Goal: Transaction & Acquisition: Purchase product/service

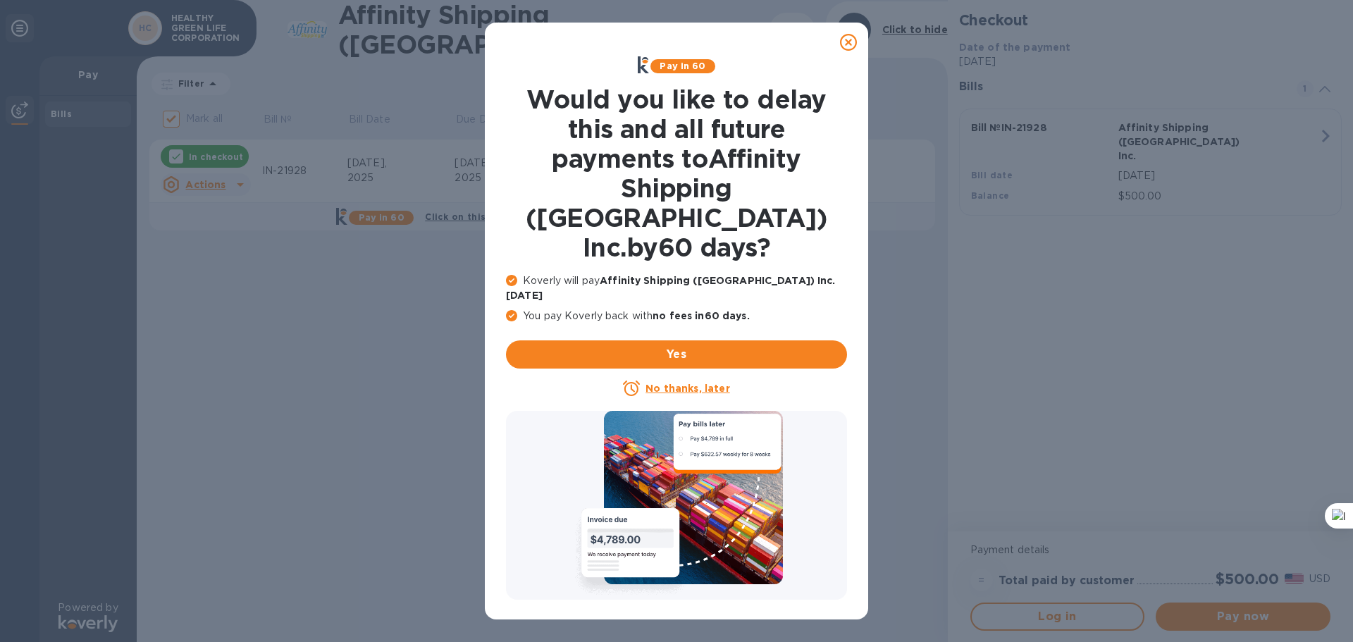
click at [849, 39] on icon at bounding box center [848, 42] width 17 height 17
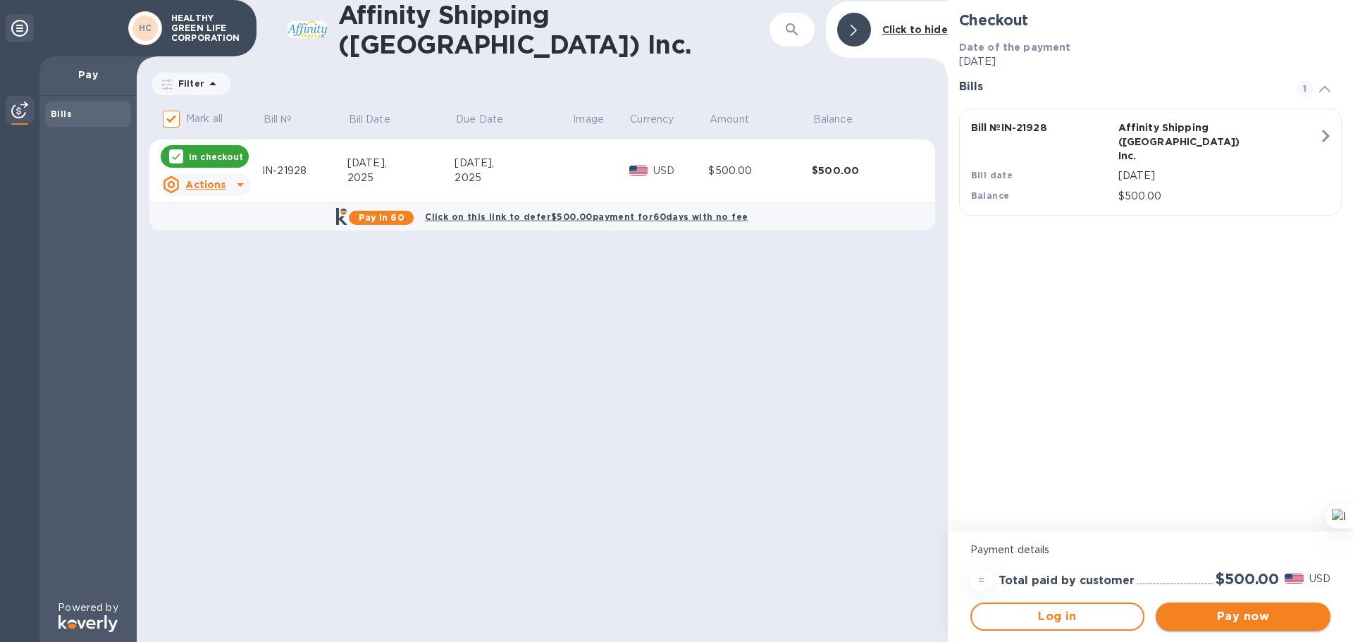
click at [1230, 611] on span "Pay now" at bounding box center [1243, 616] width 152 height 17
click at [1321, 132] on icon "button" at bounding box center [1324, 135] width 25 height 25
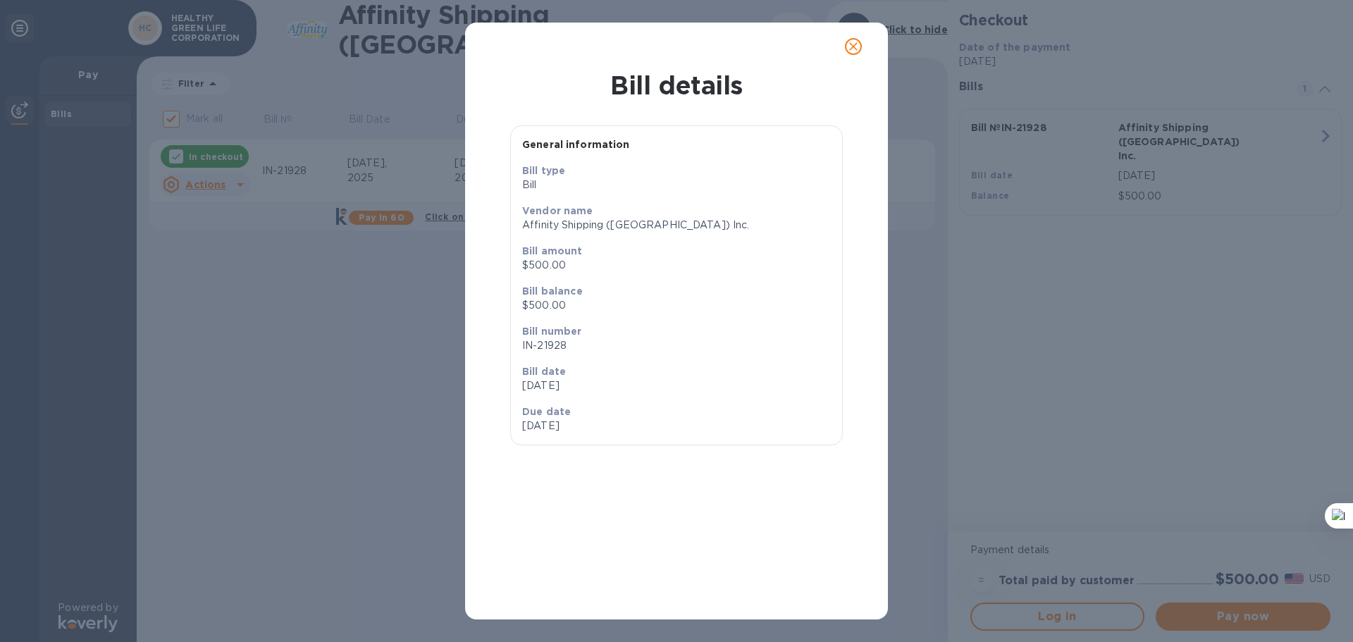
click at [853, 43] on icon "close" at bounding box center [853, 46] width 14 height 14
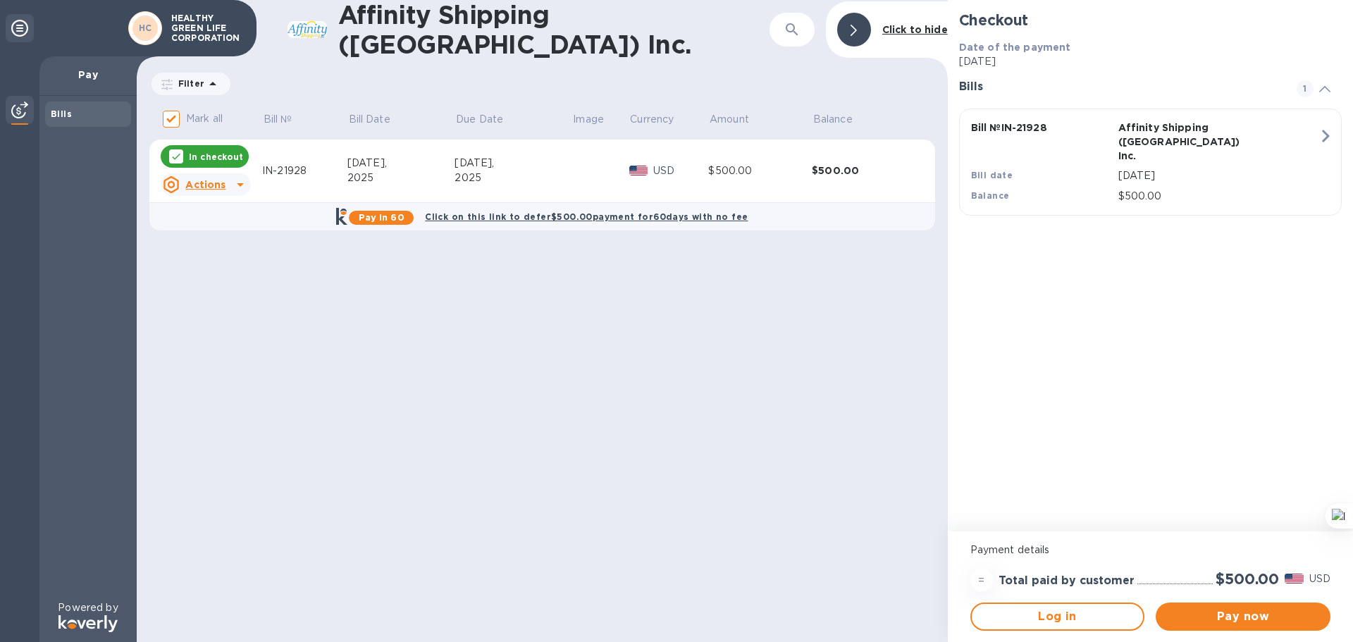
click at [220, 178] on p "Actions" at bounding box center [205, 185] width 40 height 14
click at [233, 236] on b "Open bill" at bounding box center [223, 238] width 47 height 11
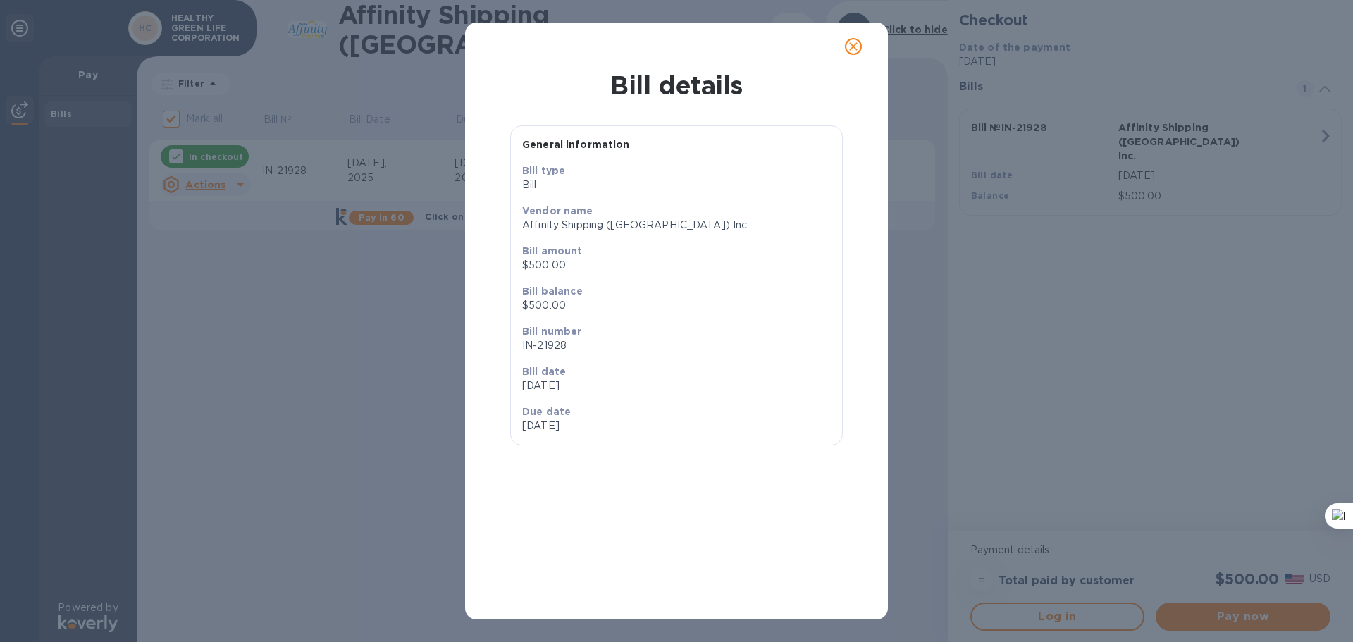
click at [857, 45] on icon "close" at bounding box center [853, 46] width 14 height 14
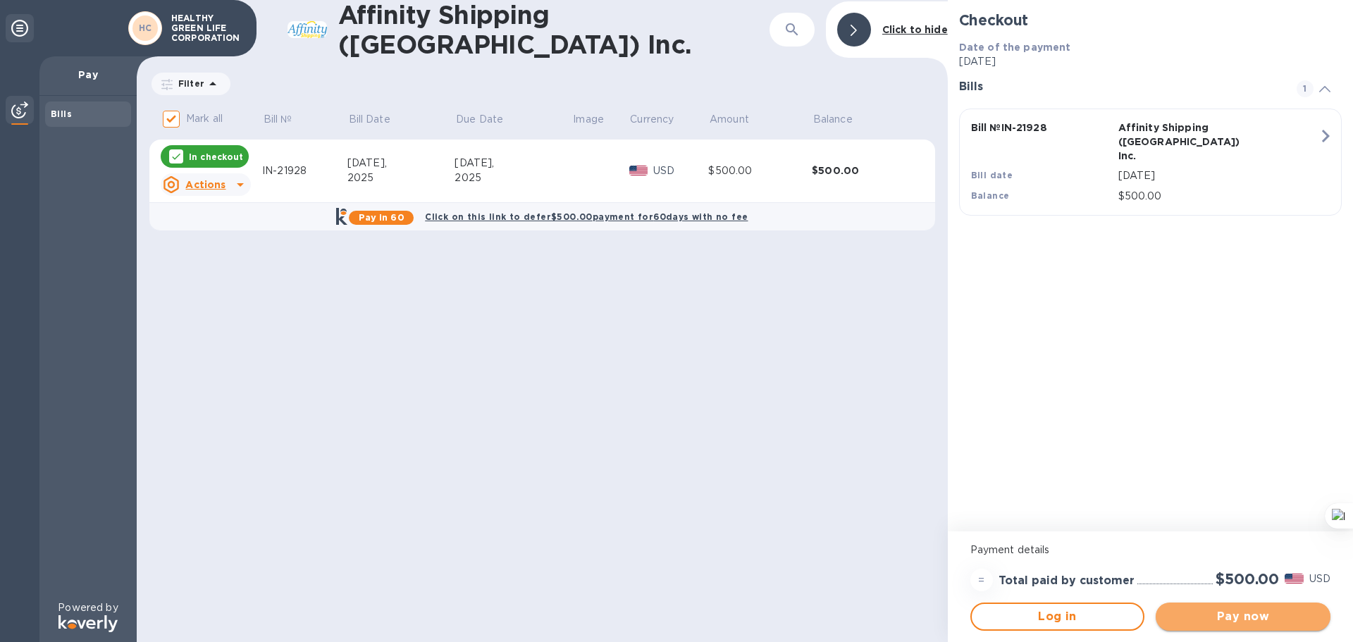
click at [1272, 617] on span "Pay now" at bounding box center [1243, 616] width 152 height 17
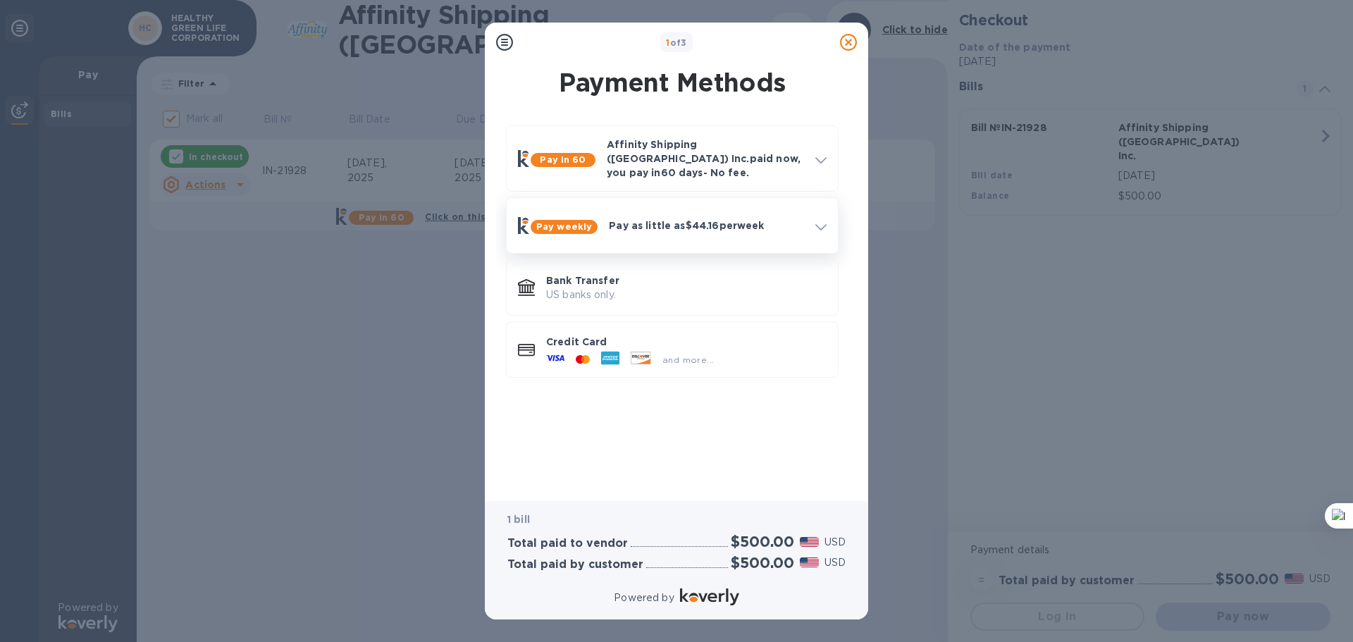
click at [802, 224] on div "Pay as little as $44.16 per week" at bounding box center [706, 225] width 206 height 25
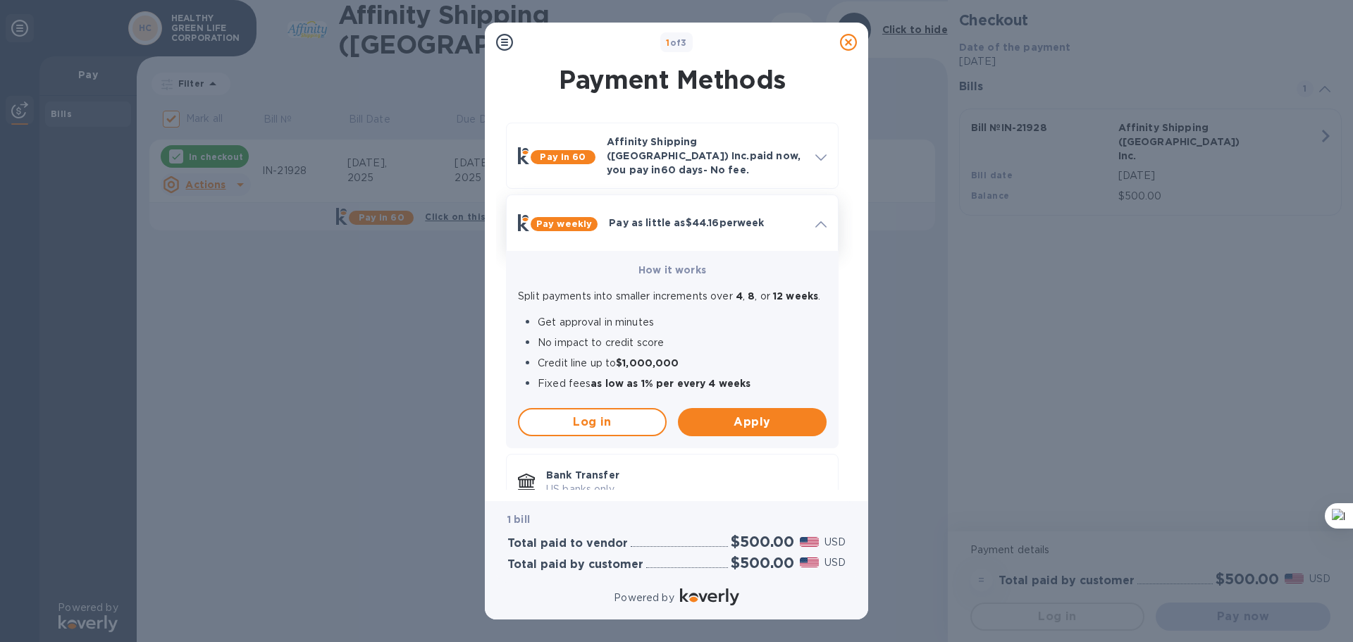
click at [804, 223] on div "Pay as little as $44.16 per week" at bounding box center [706, 222] width 206 height 25
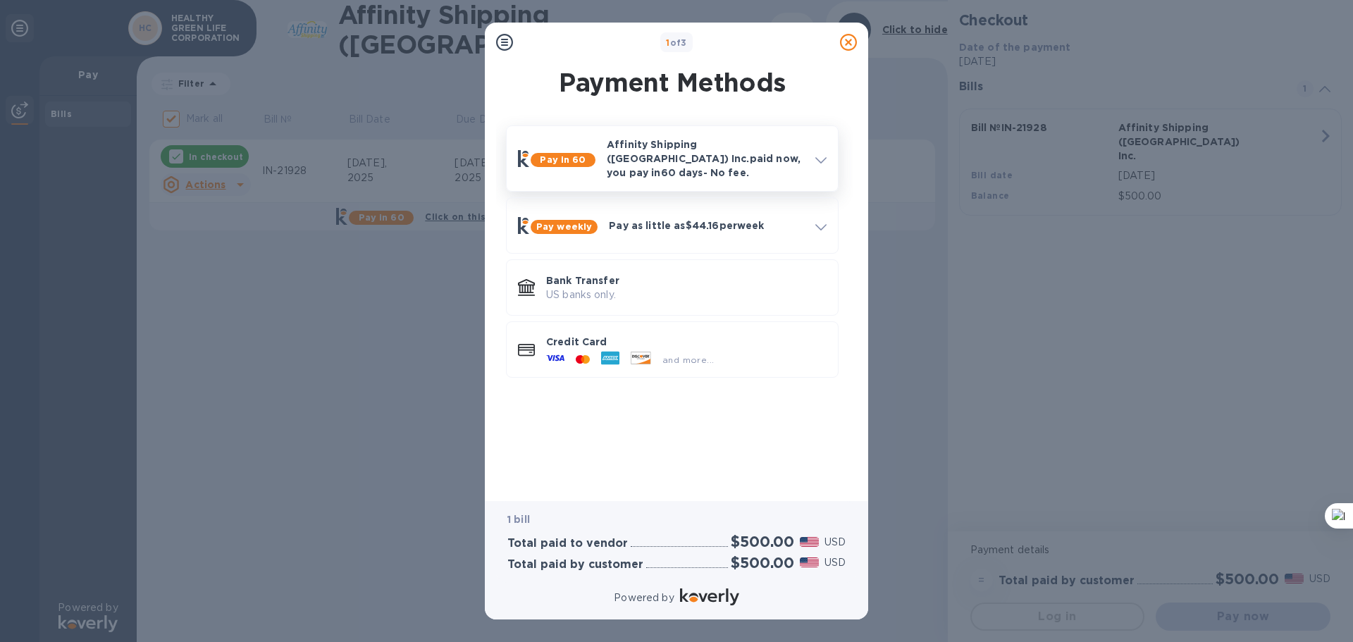
click at [812, 146] on div at bounding box center [820, 158] width 23 height 25
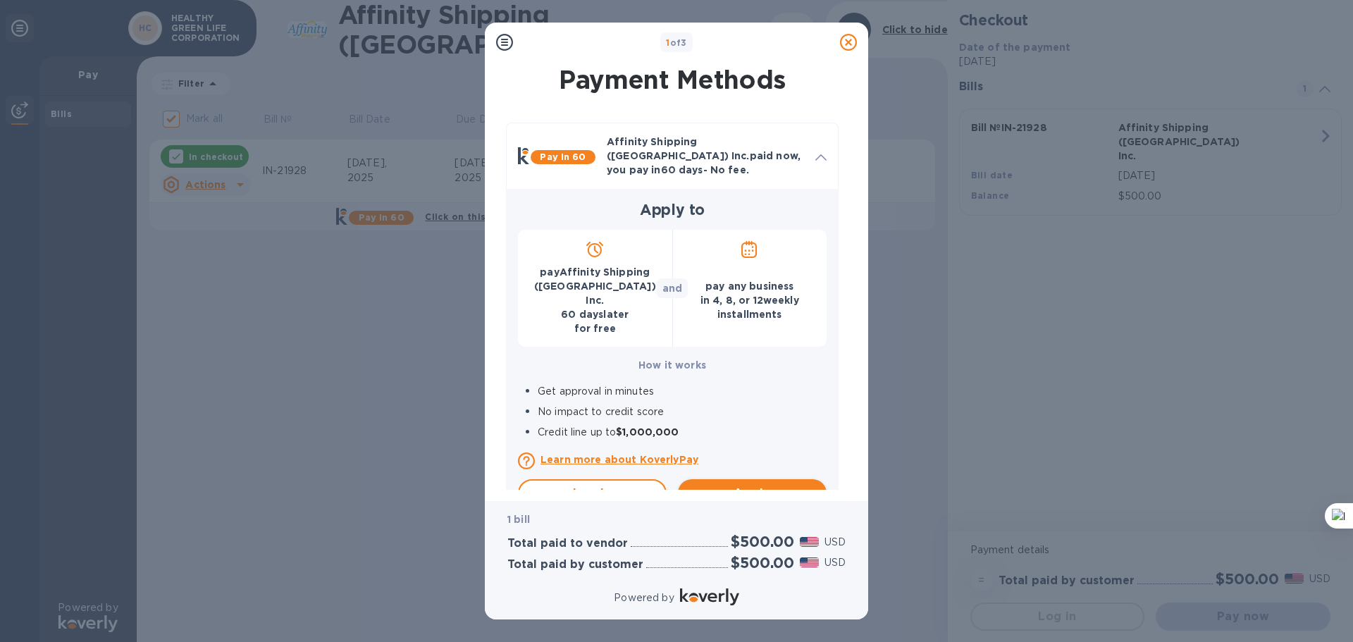
scroll to position [203, 0]
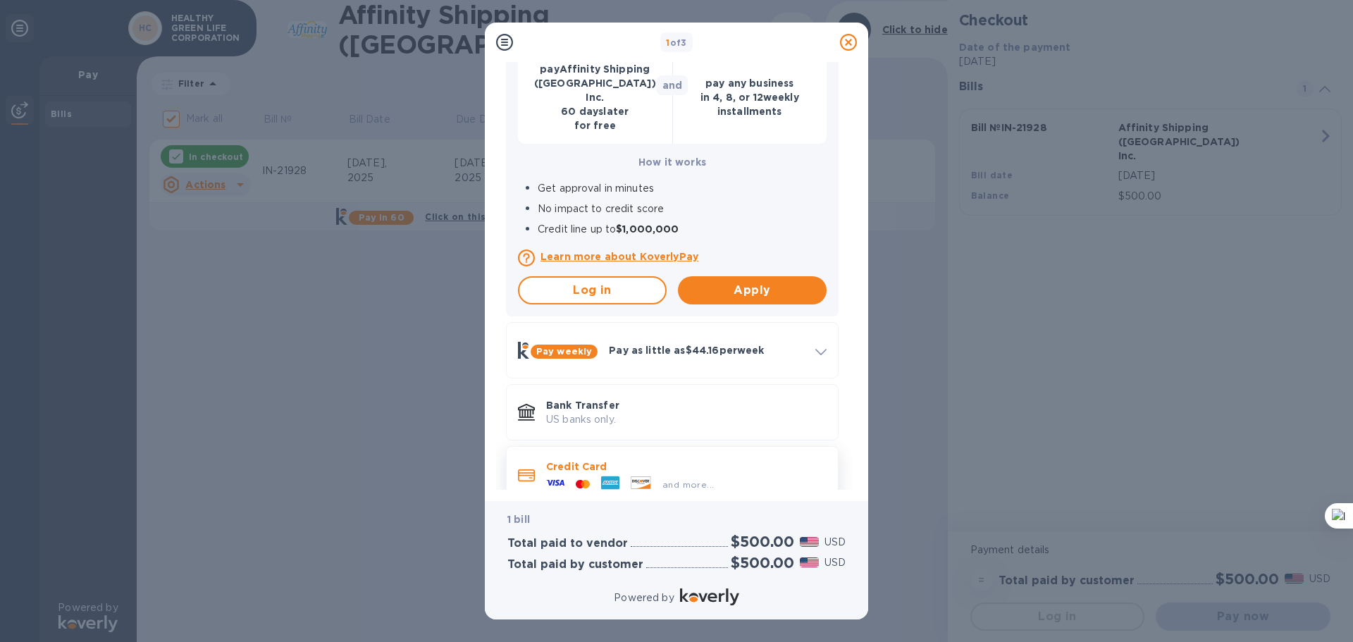
click at [787, 459] on p "Credit Card" at bounding box center [686, 466] width 280 height 14
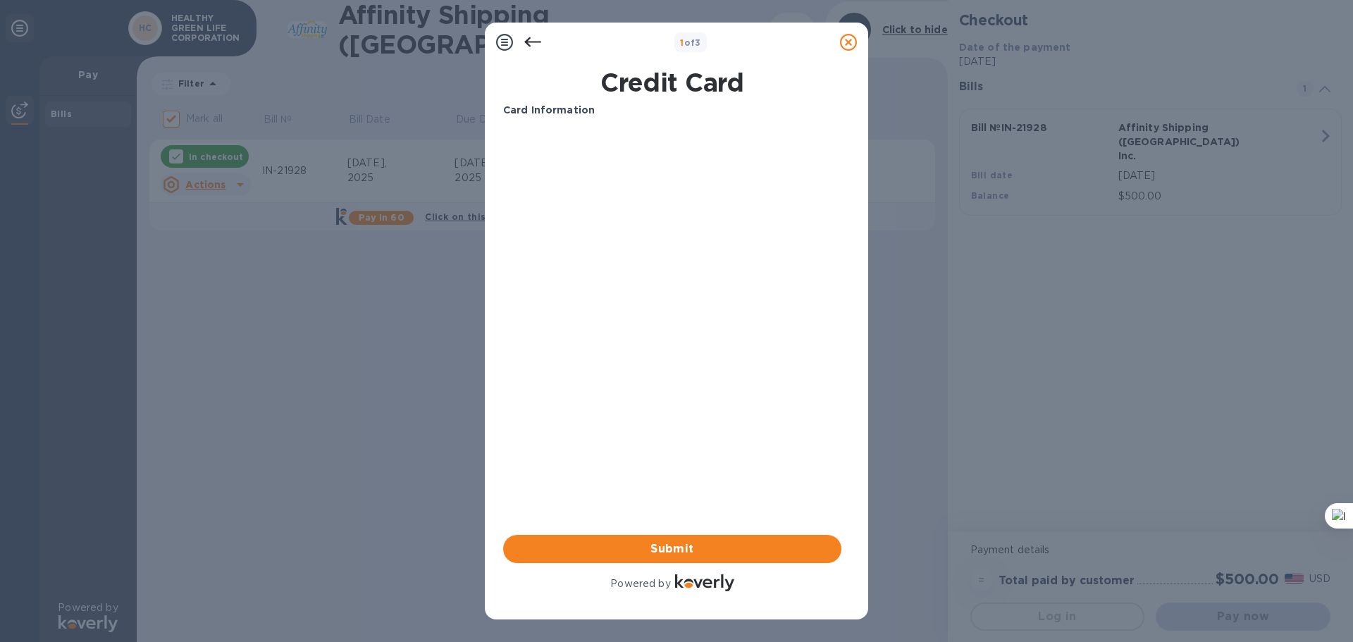
scroll to position [0, 0]
click at [530, 39] on icon at bounding box center [532, 42] width 17 height 17
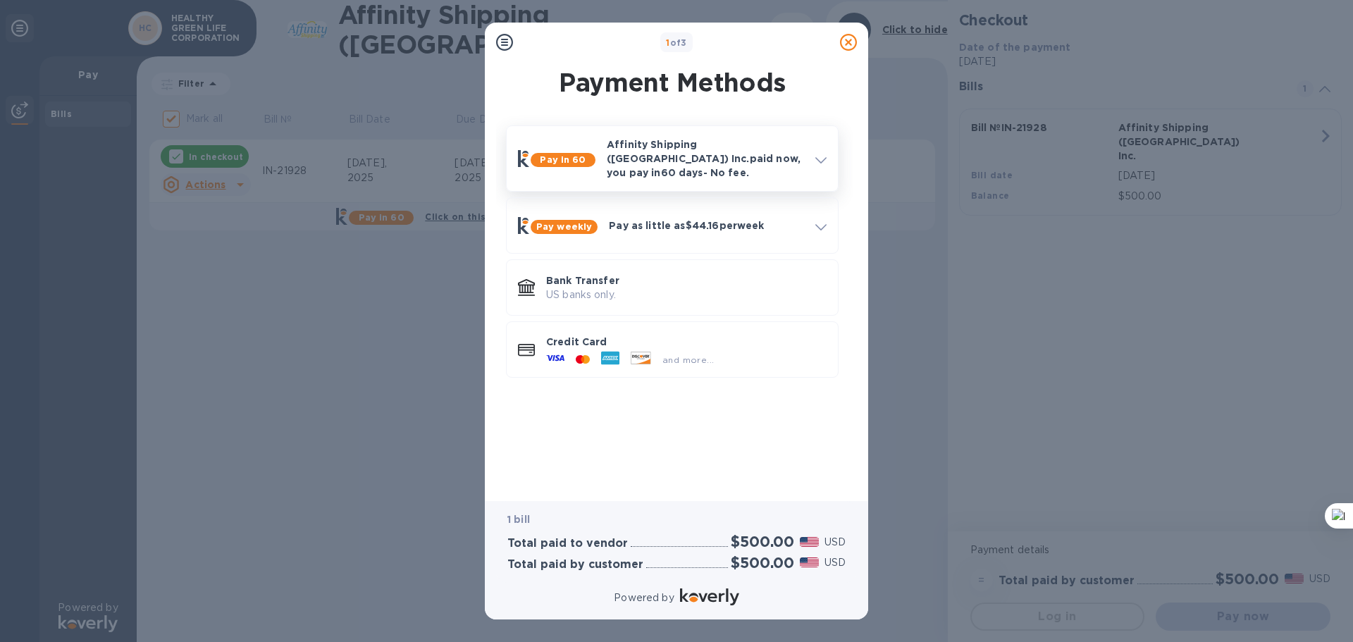
click at [825, 159] on span at bounding box center [820, 158] width 11 height 13
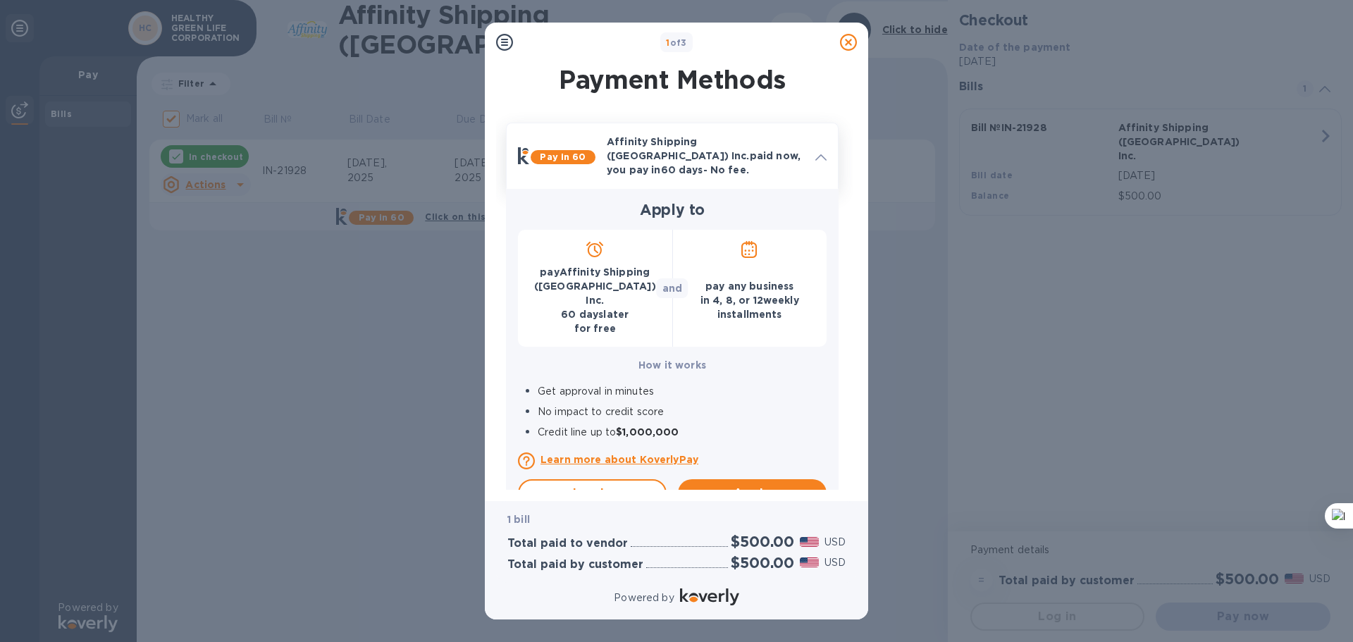
click at [823, 154] on icon at bounding box center [820, 157] width 11 height 6
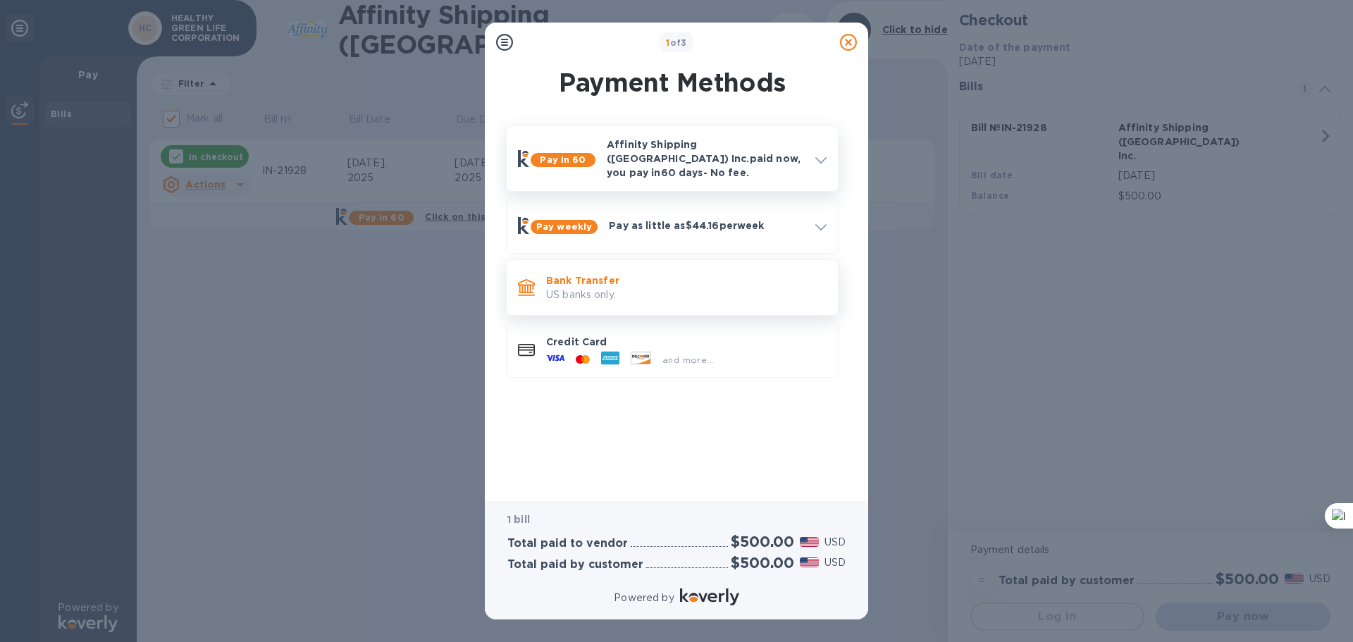
click at [720, 293] on div "Bank Transfer US banks only." at bounding box center [686, 288] width 292 height 40
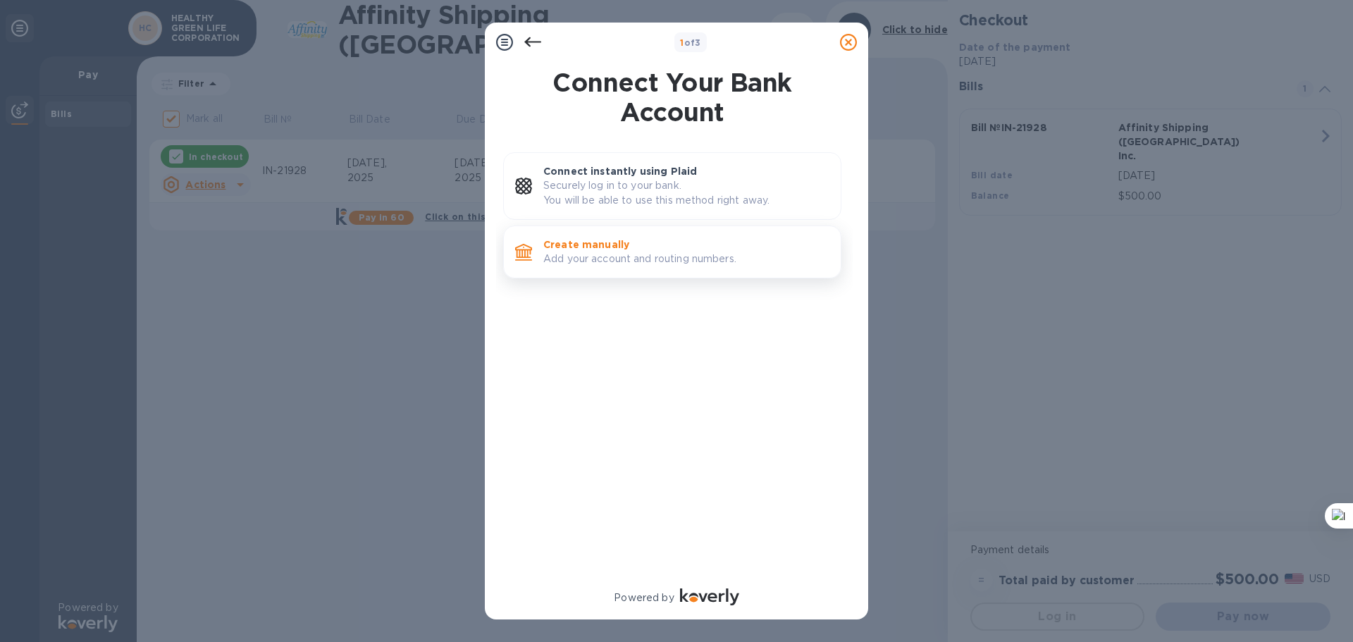
click at [731, 268] on div "Create manually Add your account and routing numbers." at bounding box center [686, 252] width 297 height 40
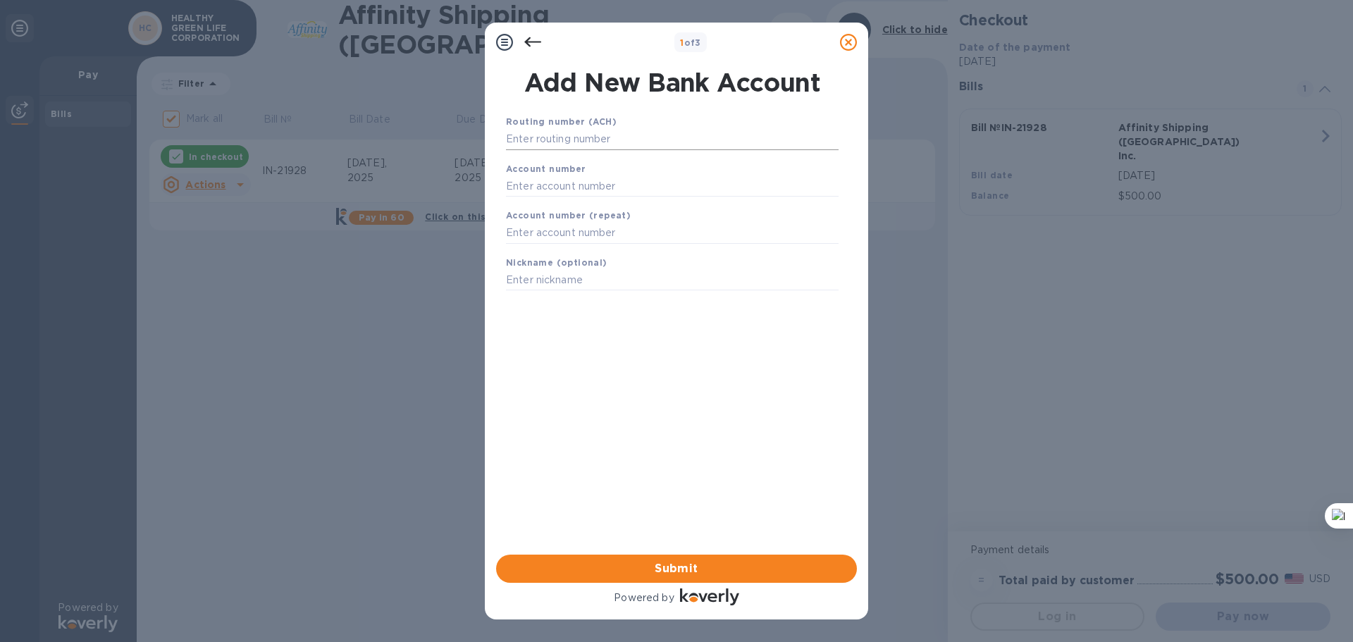
click at [653, 138] on input "text" at bounding box center [672, 139] width 333 height 21
click at [686, 135] on input "text" at bounding box center [672, 139] width 333 height 21
paste input "021100361"
type input "021100361"
click at [656, 181] on div "Account number" at bounding box center [672, 179] width 344 height 47
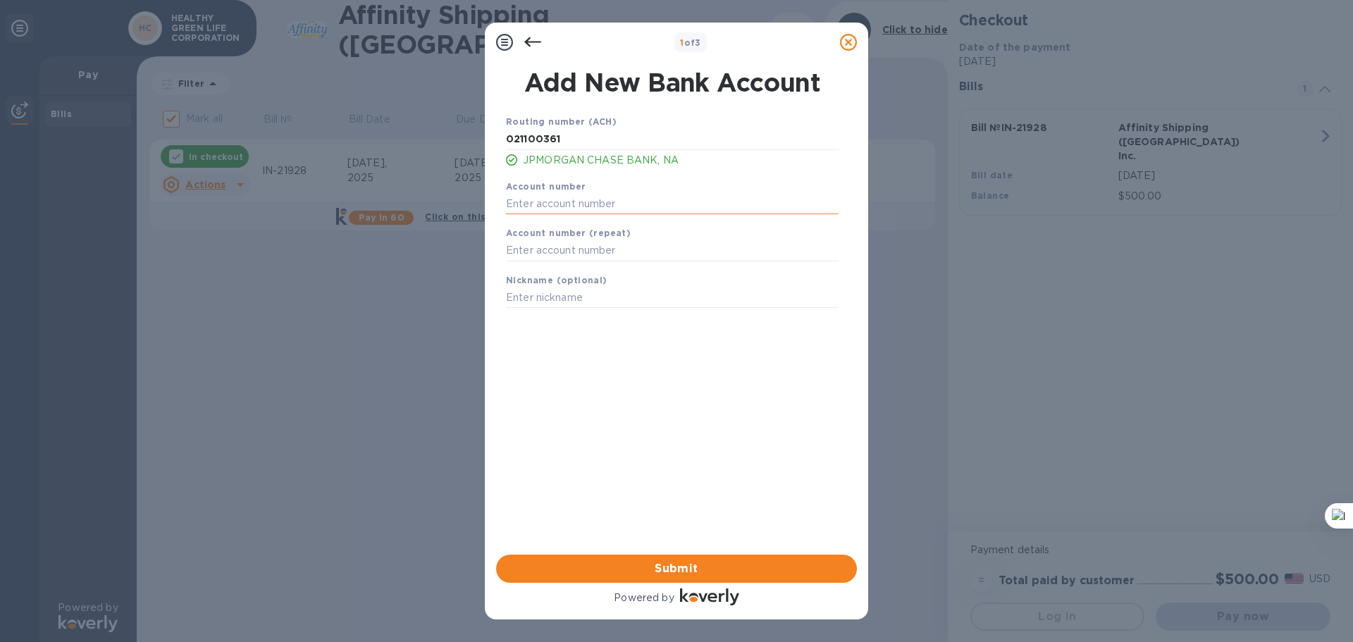
click at [600, 206] on input "text" at bounding box center [672, 203] width 333 height 21
paste input "795788030"
type input "795788030"
click at [572, 251] on input "text" at bounding box center [672, 250] width 333 height 21
paste input "795788030"
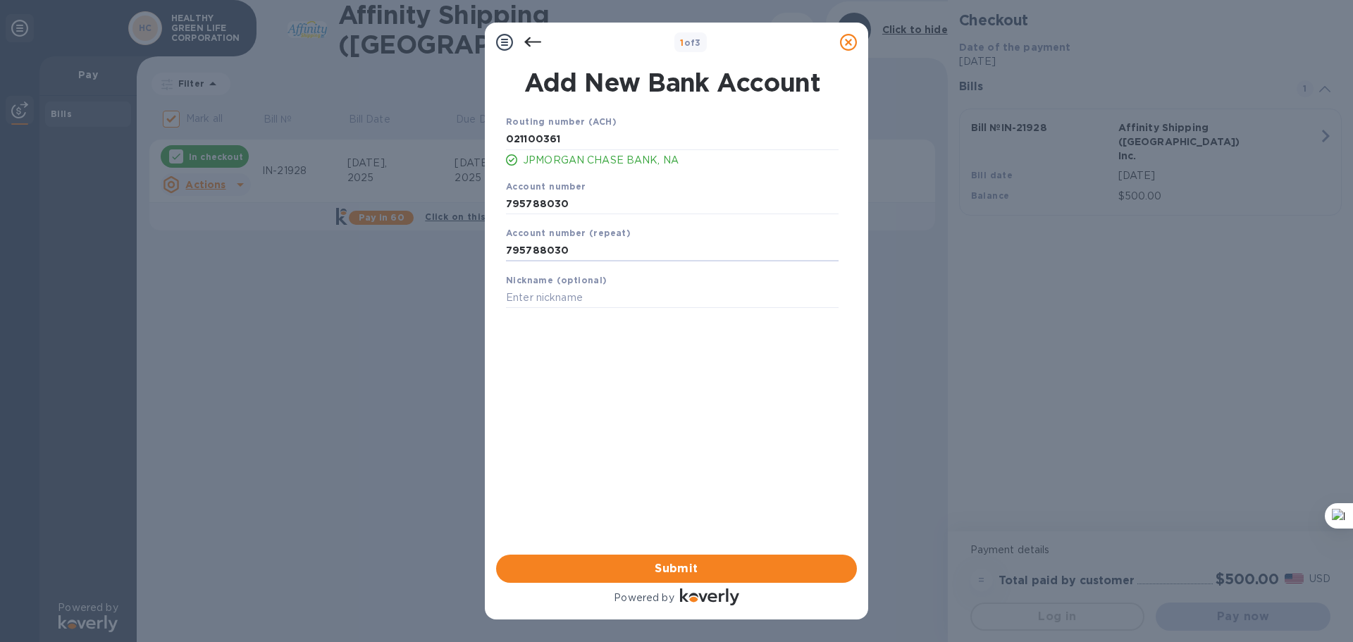
type input "795788030"
click at [575, 282] on b "Nickname (optional)" at bounding box center [556, 280] width 101 height 11
click at [578, 292] on input "text" at bounding box center [672, 297] width 333 height 21
type input "8030"
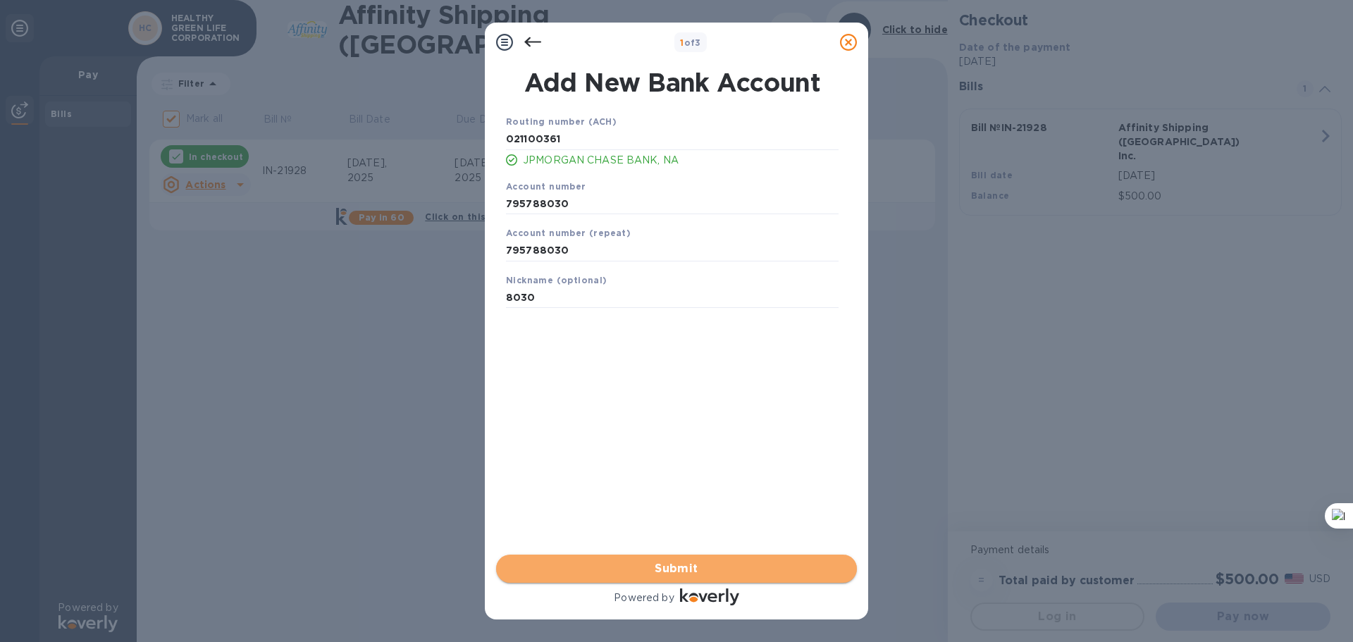
click at [671, 577] on button "Submit" at bounding box center [676, 568] width 361 height 28
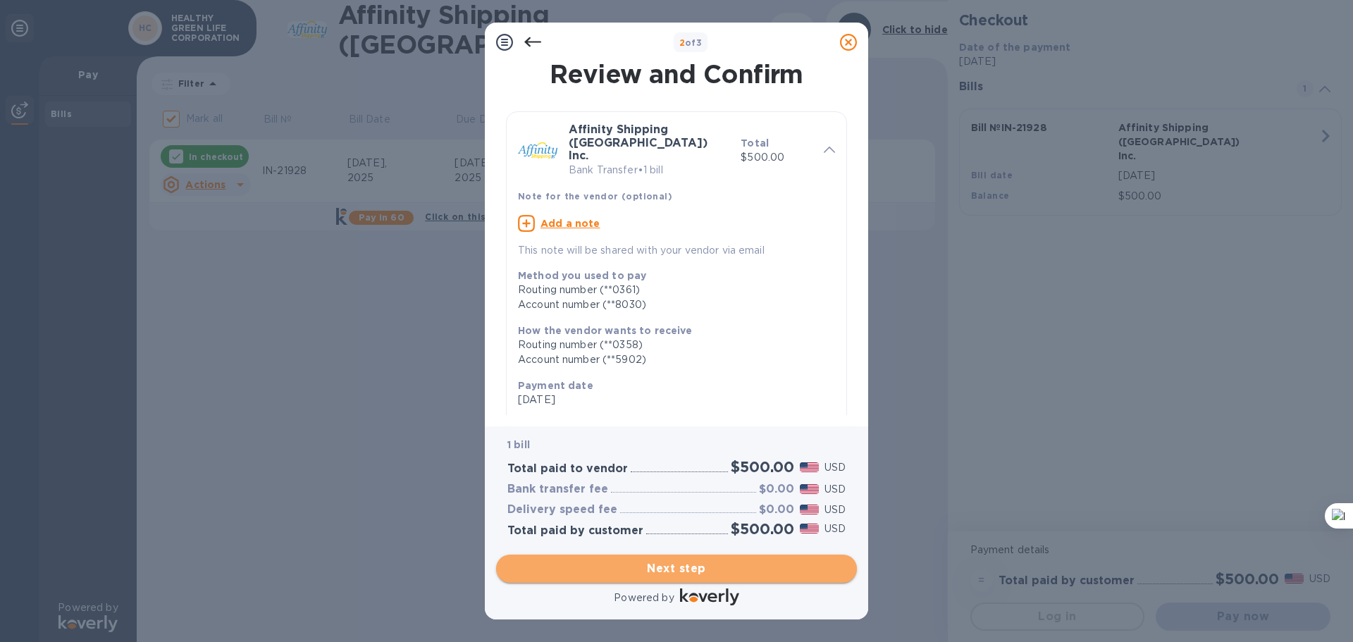
click at [742, 571] on span "Next step" at bounding box center [676, 568] width 338 height 17
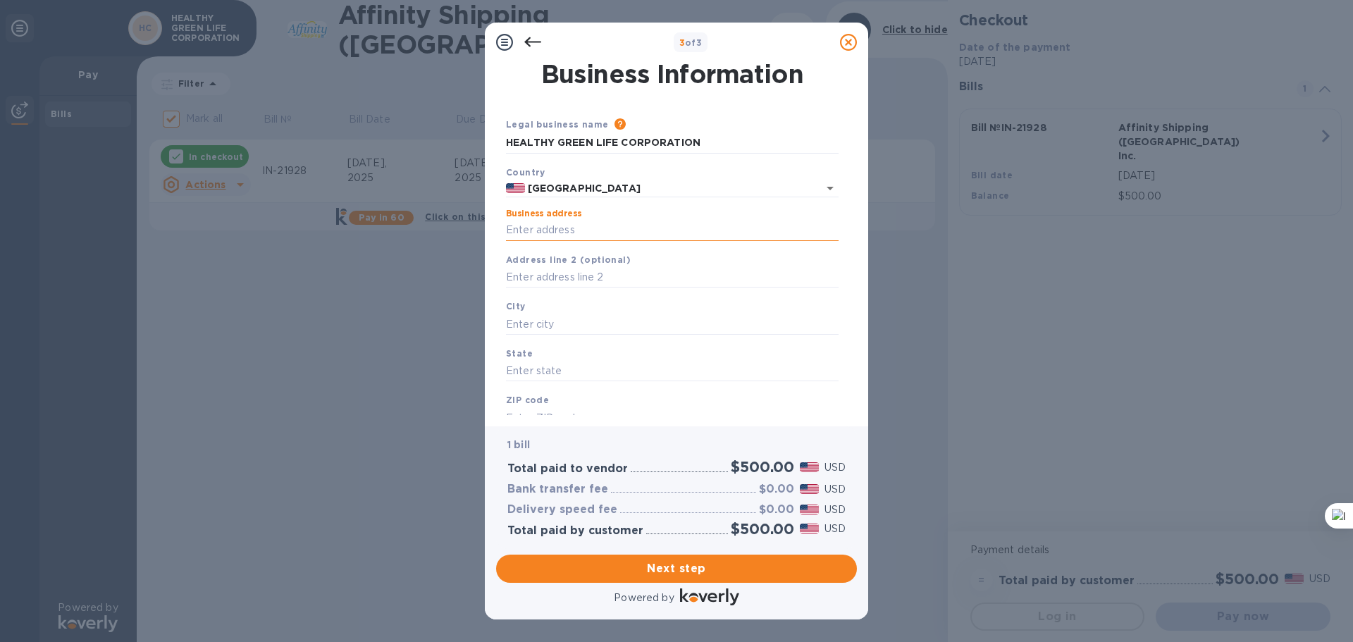
click at [611, 226] on input "Business address" at bounding box center [672, 230] width 333 height 21
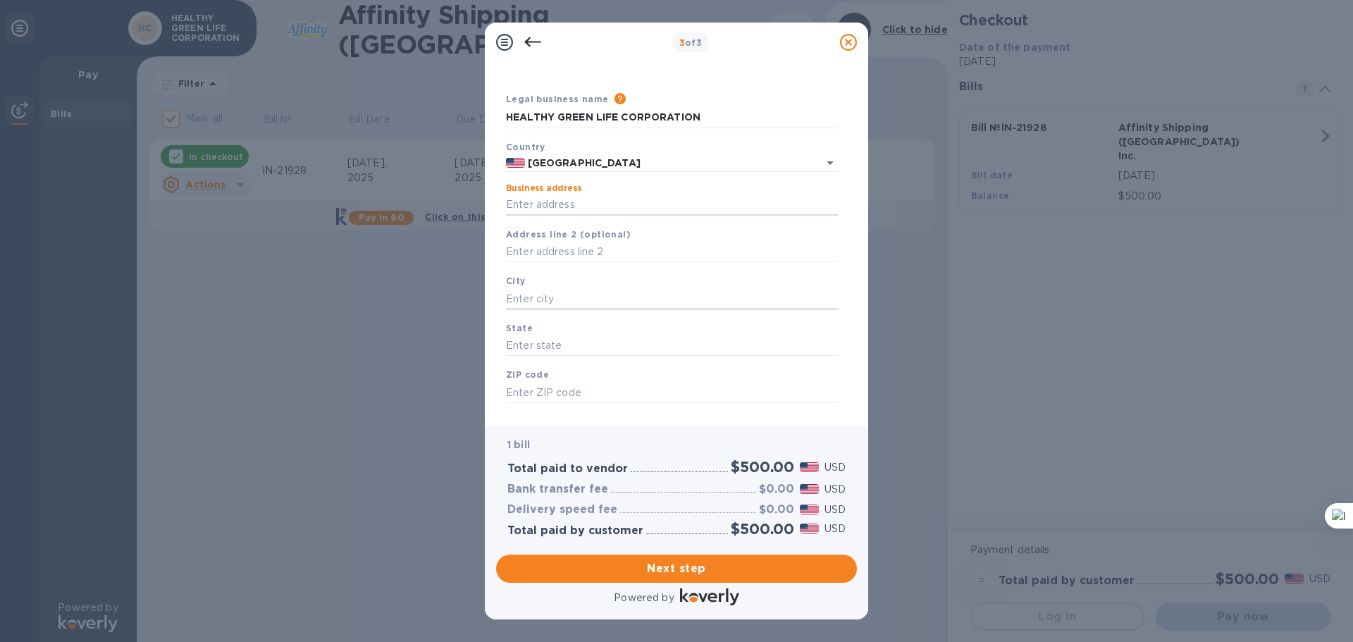
scroll to position [47, 0]
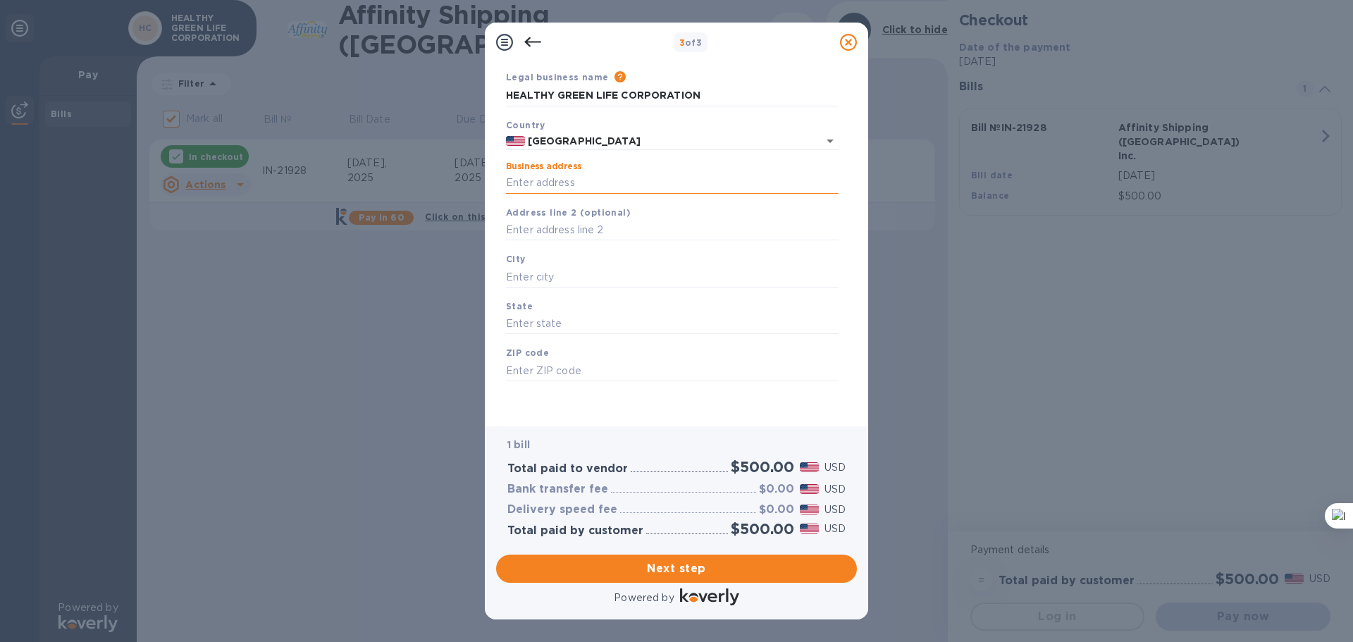
click at [604, 181] on input "Business address" at bounding box center [672, 183] width 333 height 21
paste input "1 LANDMARK SQ FL 6"
type input "[STREET_ADDRESS]"
type input "[GEOGRAPHIC_DATA]"
type input "CT"
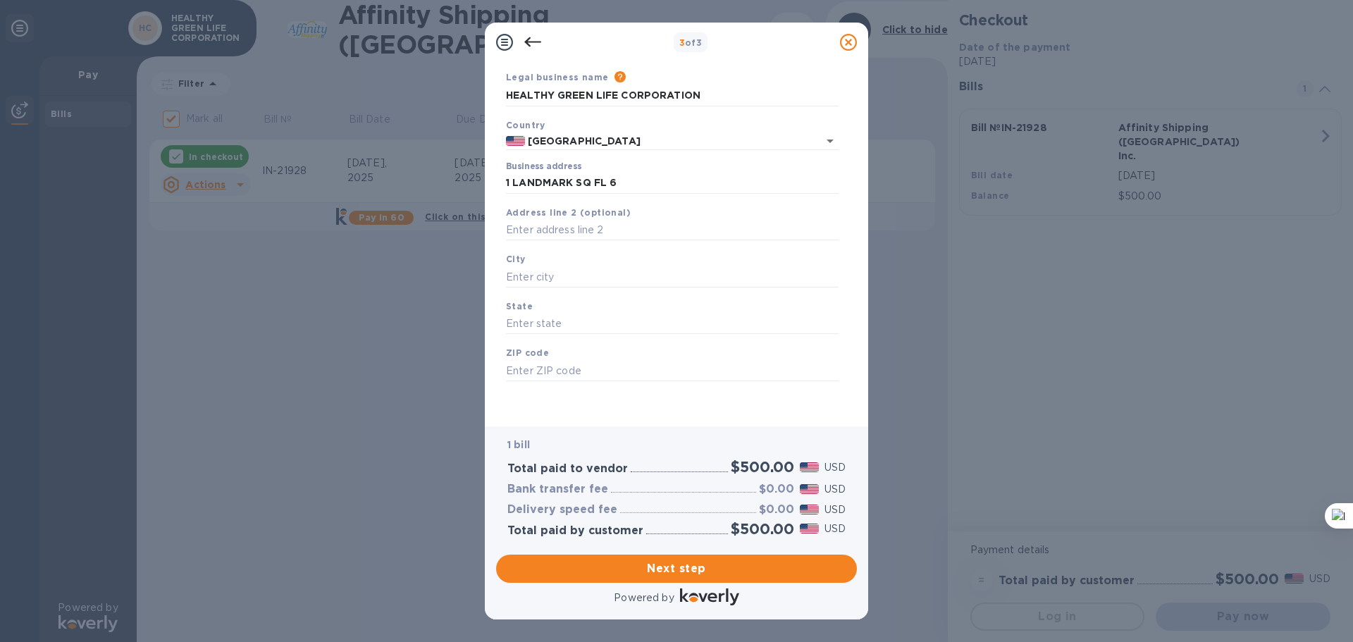
type input "06902"
click at [583, 225] on input "text" at bounding box center [672, 230] width 333 height 21
type input "FL 6"
click at [606, 371] on input "06902" at bounding box center [672, 370] width 333 height 21
click at [608, 379] on input "06901" at bounding box center [672, 370] width 333 height 21
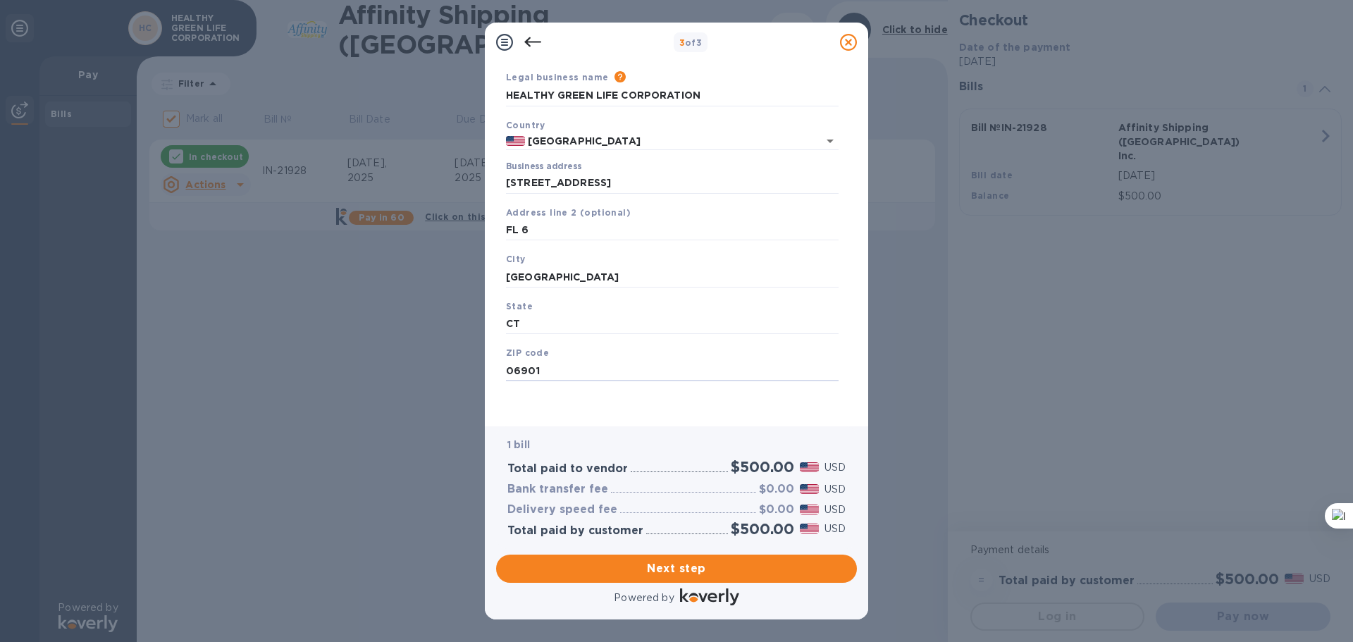
type input "06901"
click at [611, 387] on div "Save" at bounding box center [672, 392] width 344 height 11
click at [707, 566] on span "Next step" at bounding box center [676, 568] width 338 height 17
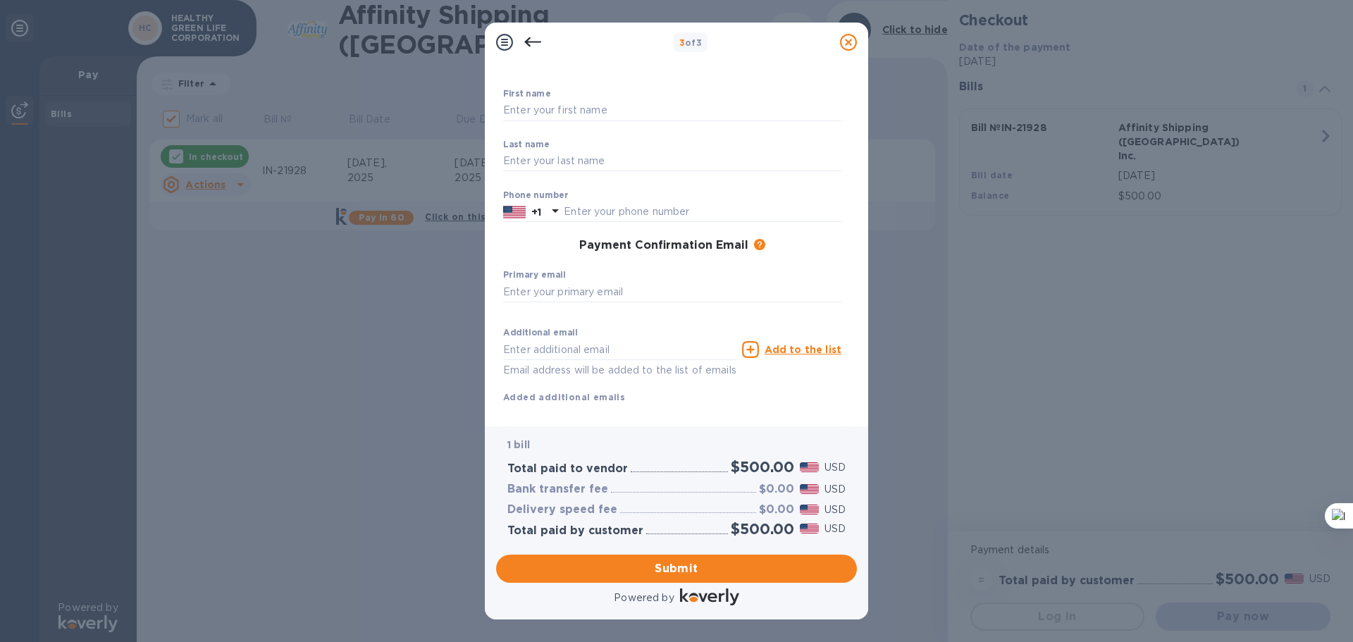
scroll to position [0, 0]
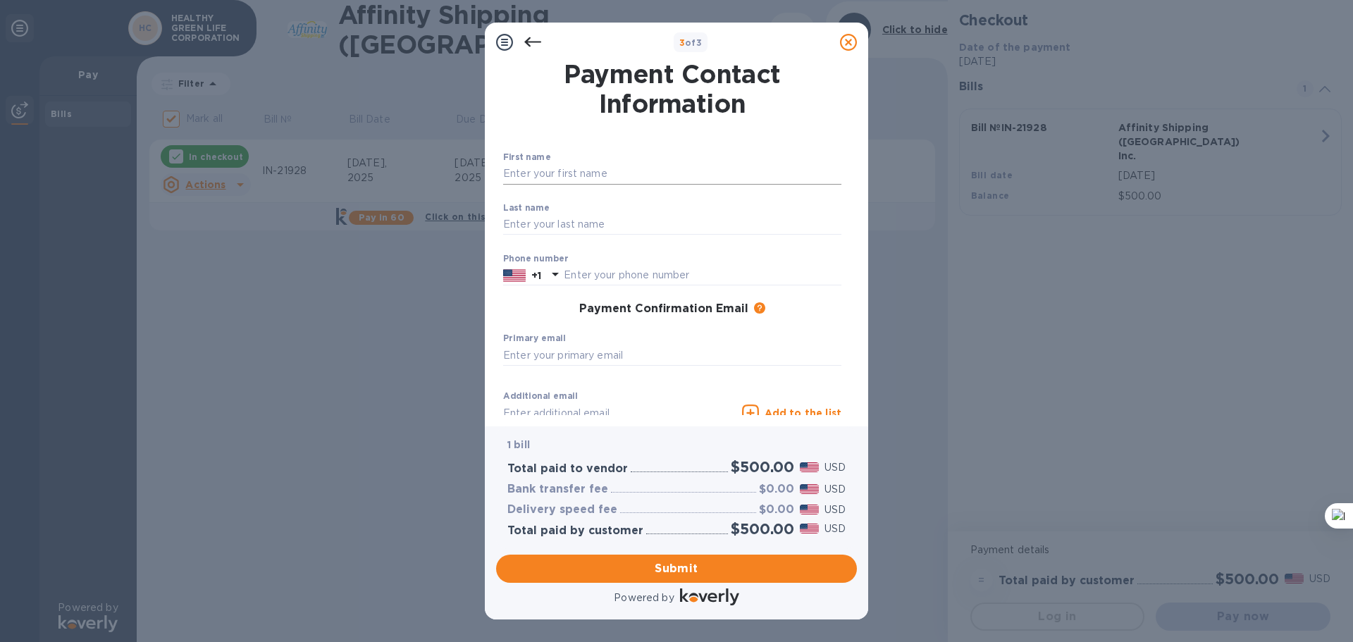
click at [557, 163] on input "text" at bounding box center [672, 173] width 338 height 21
type input "[PERSON_NAME]"
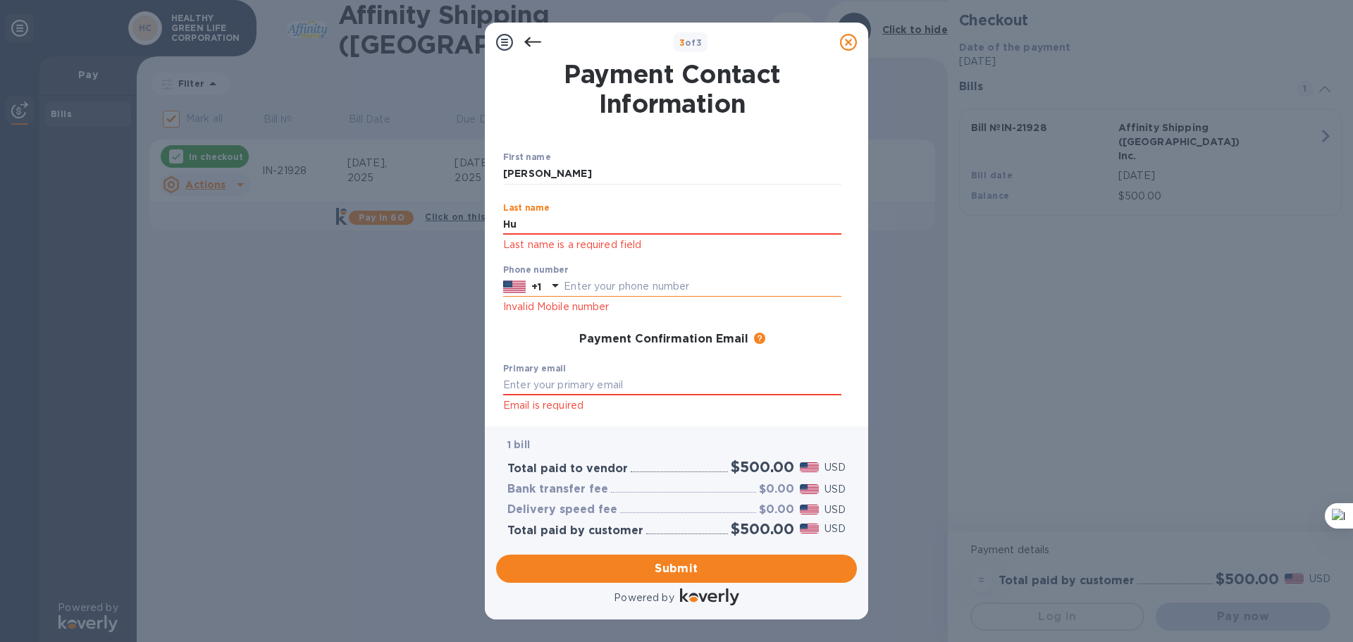
type input "Hu"
click at [604, 277] on input "text" at bounding box center [703, 286] width 278 height 21
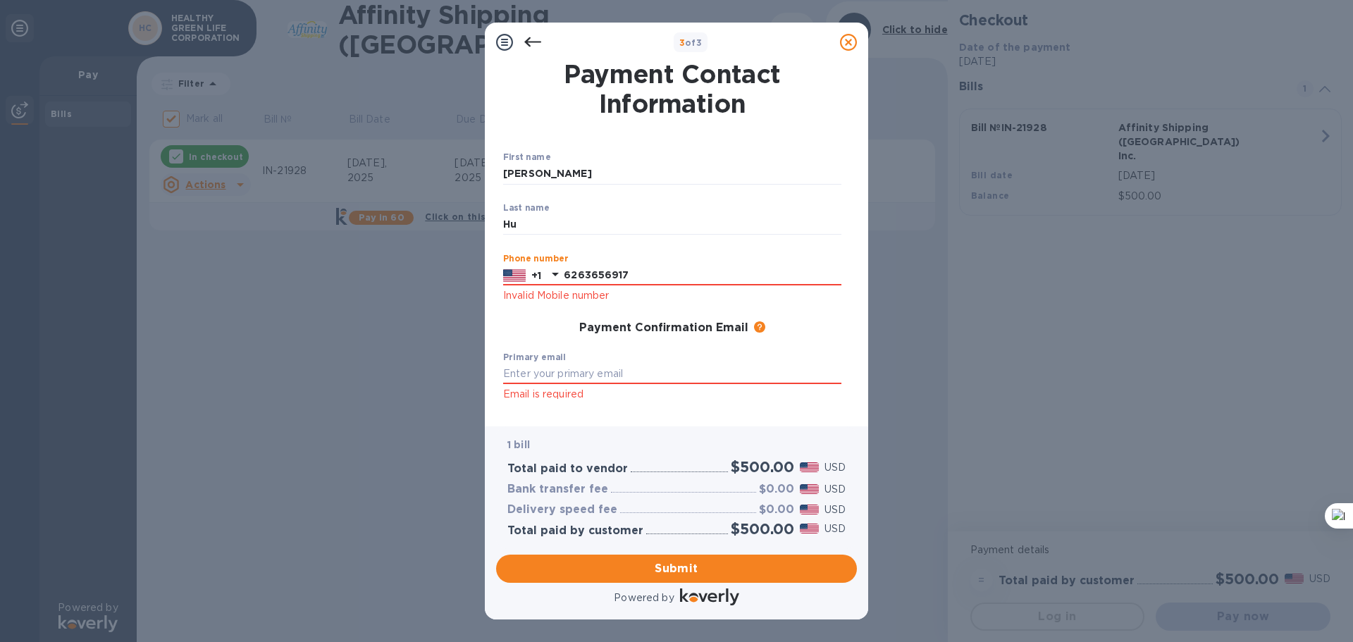
type input "6263656917"
click at [618, 310] on div "First name [PERSON_NAME] ​ Last name [PERSON_NAME] ​ Phone number [PHONE_NUMBER…" at bounding box center [671, 325] width 349 height 356
click at [601, 377] on input "text" at bounding box center [672, 374] width 338 height 21
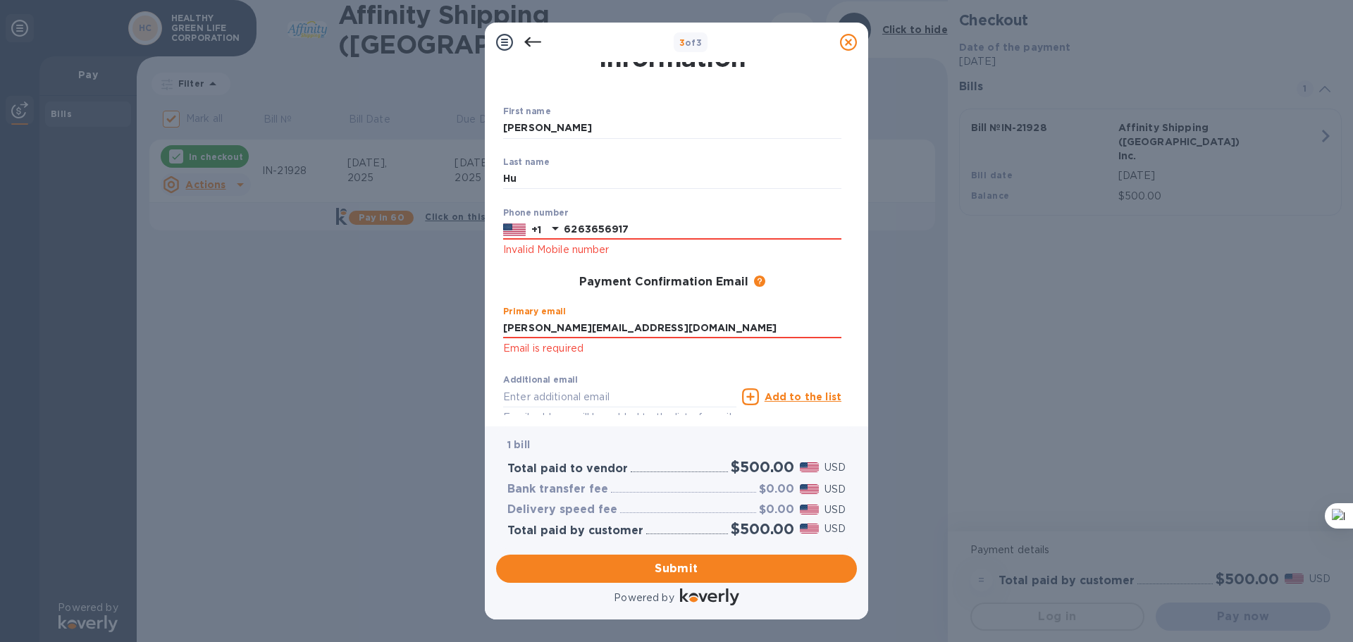
scroll to position [121, 0]
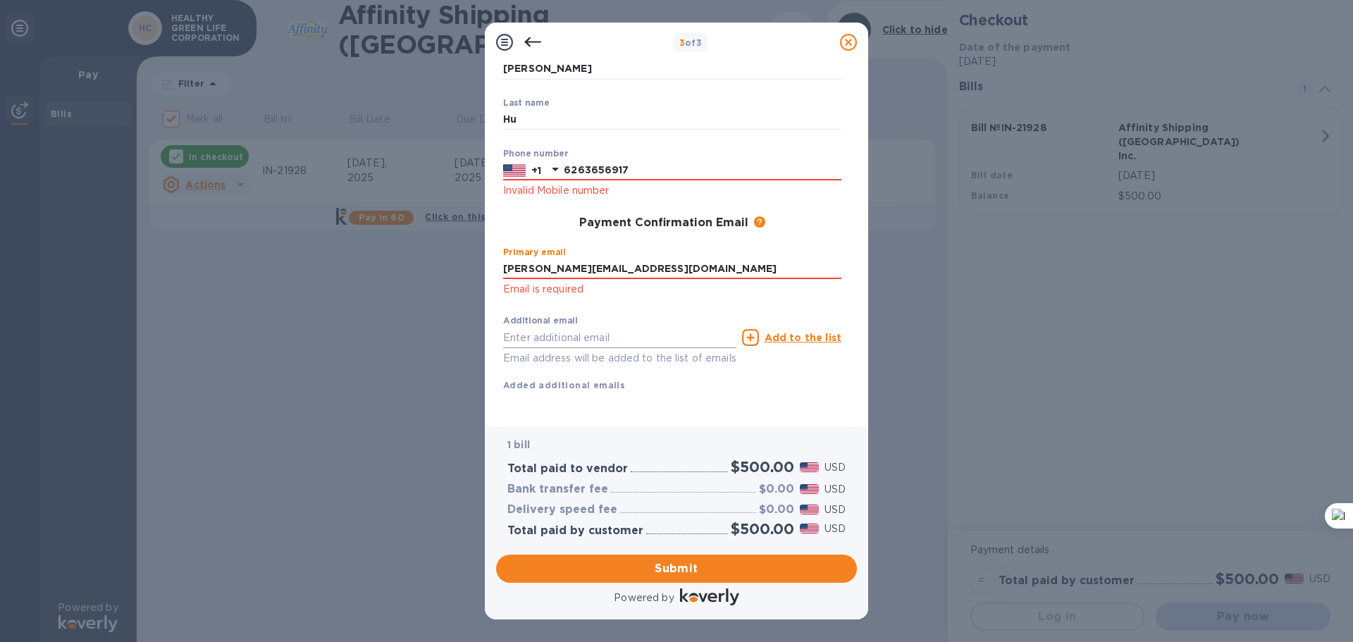
type input "[PERSON_NAME][EMAIL_ADDRESS][DOMAIN_NAME]"
click at [604, 327] on input "text" at bounding box center [619, 337] width 233 height 21
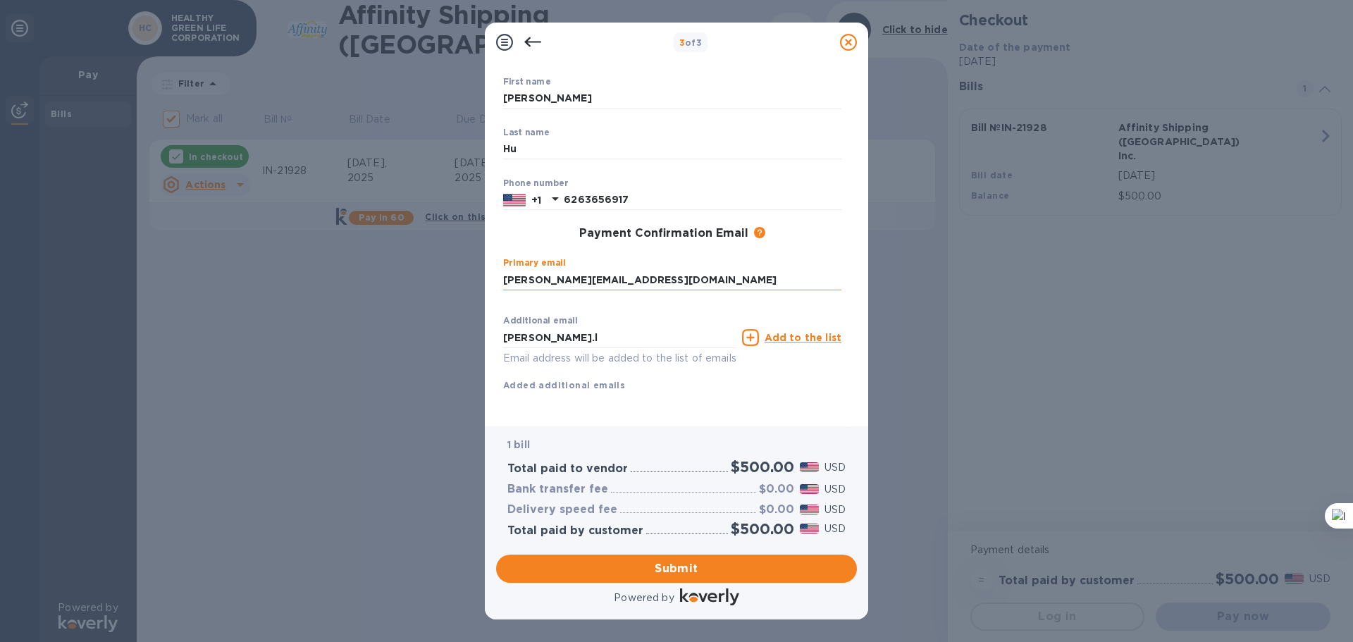
drag, startPoint x: 535, startPoint y: 263, endPoint x: 646, endPoint y: 266, distance: 111.3
click at [646, 269] on input "[PERSON_NAME][EMAIL_ADDRESS][DOMAIN_NAME]" at bounding box center [672, 279] width 338 height 21
click at [604, 327] on input "[PERSON_NAME].l" at bounding box center [619, 337] width 233 height 21
paste input "@[DOMAIN_NAME]"
type input "[PERSON_NAME][EMAIL_ADDRESS][DOMAIN_NAME]"
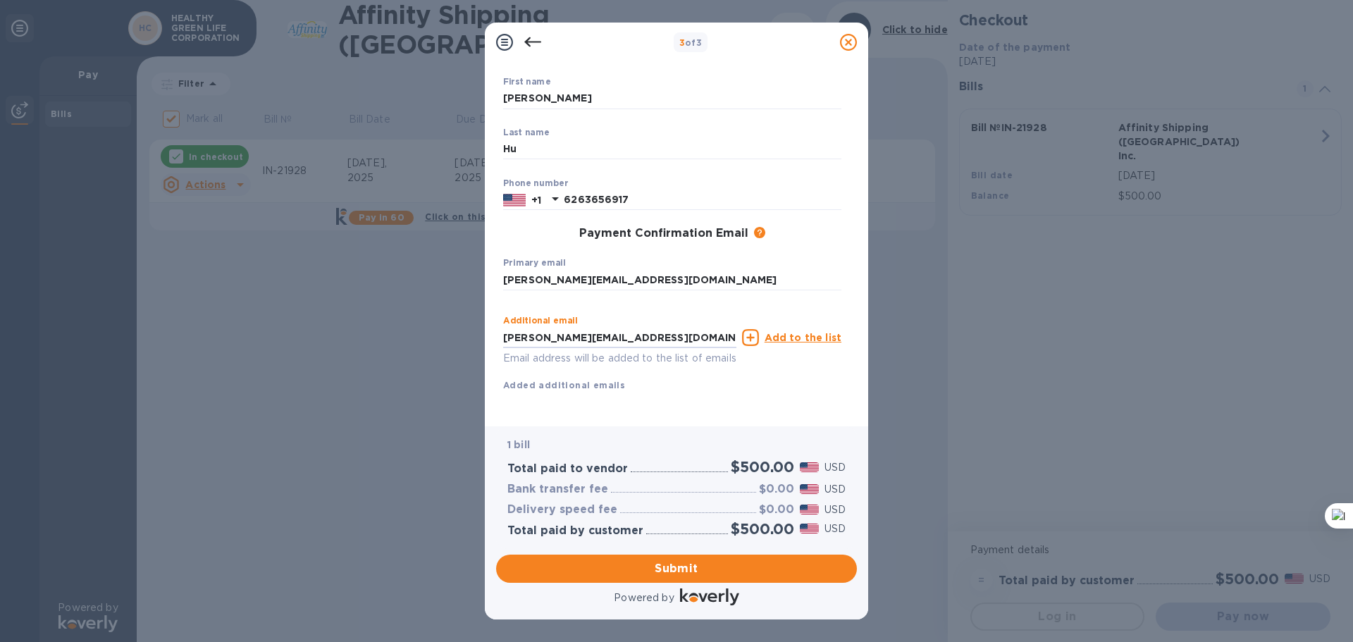
click at [670, 384] on div "First name [PERSON_NAME] ​ Last name [PERSON_NAME] ​ Phone number [PHONE_NUMBER…" at bounding box center [672, 246] width 338 height 338
click at [790, 332] on u "Add to the list" at bounding box center [802, 337] width 77 height 11
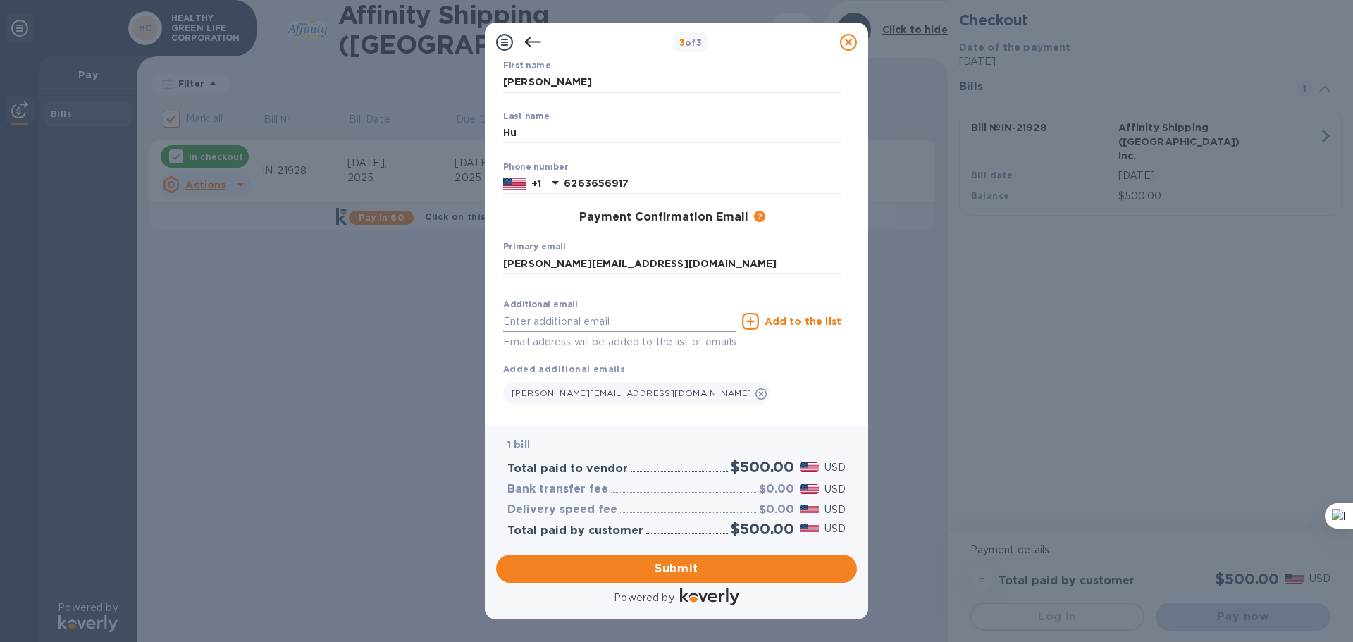
click at [635, 320] on input "text" at bounding box center [619, 321] width 233 height 21
type input "[PERSON_NAME][EMAIL_ADDRESS][DOMAIN_NAME]"
click at [771, 385] on div "[PERSON_NAME][EMAIL_ADDRESS][DOMAIN_NAME]" at bounding box center [672, 390] width 338 height 28
click at [799, 366] on div "Additional email [PERSON_NAME][EMAIL_ADDRESS][DOMAIN_NAME] Email address will b…" at bounding box center [672, 348] width 338 height 112
click at [805, 326] on u "Add to the list" at bounding box center [802, 321] width 77 height 11
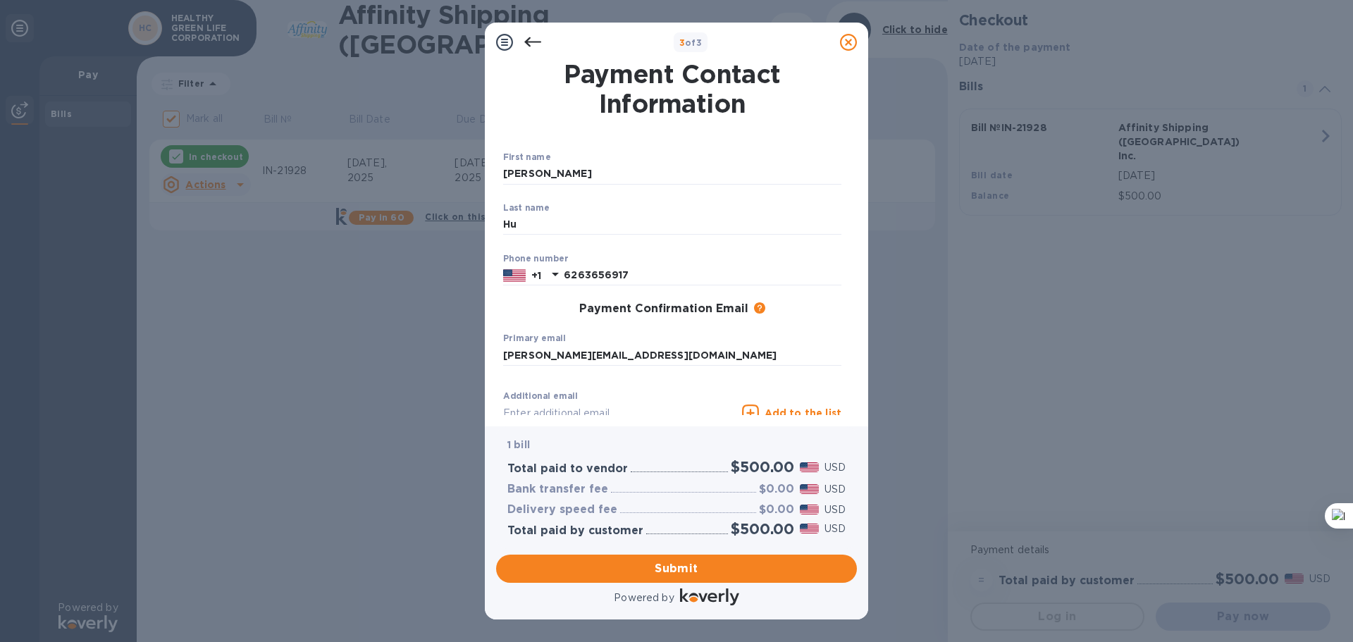
scroll to position [120, 0]
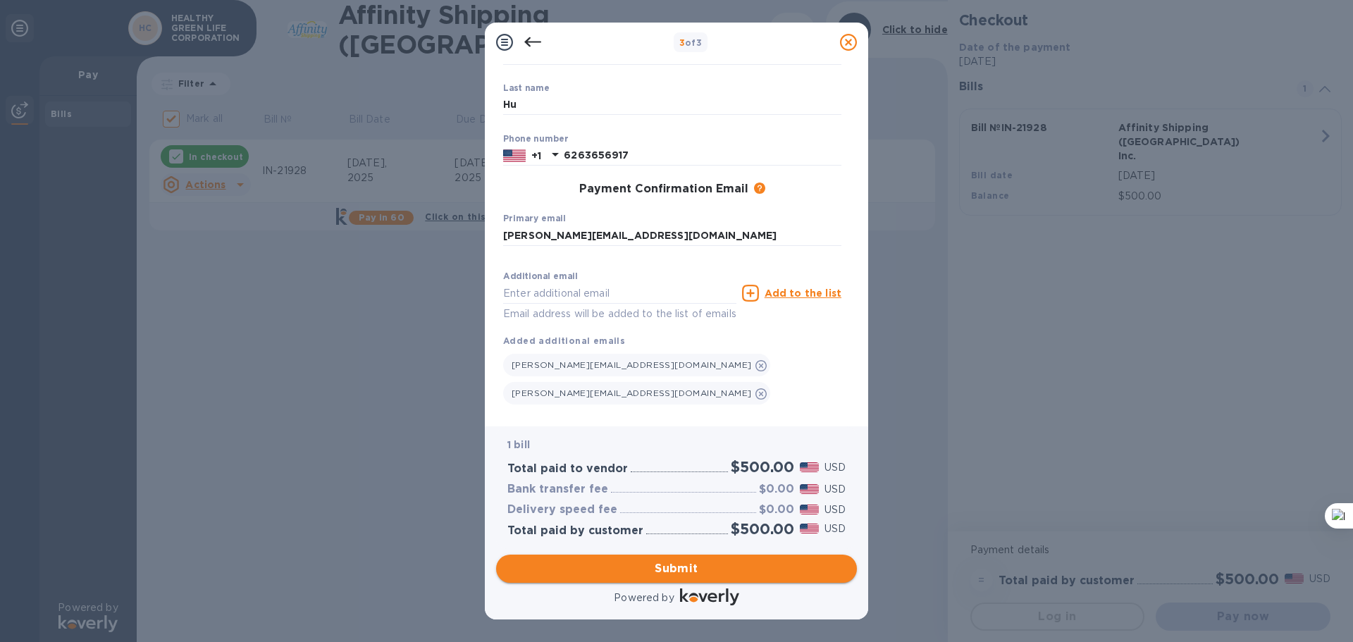
click at [714, 571] on span "Submit" at bounding box center [676, 568] width 338 height 17
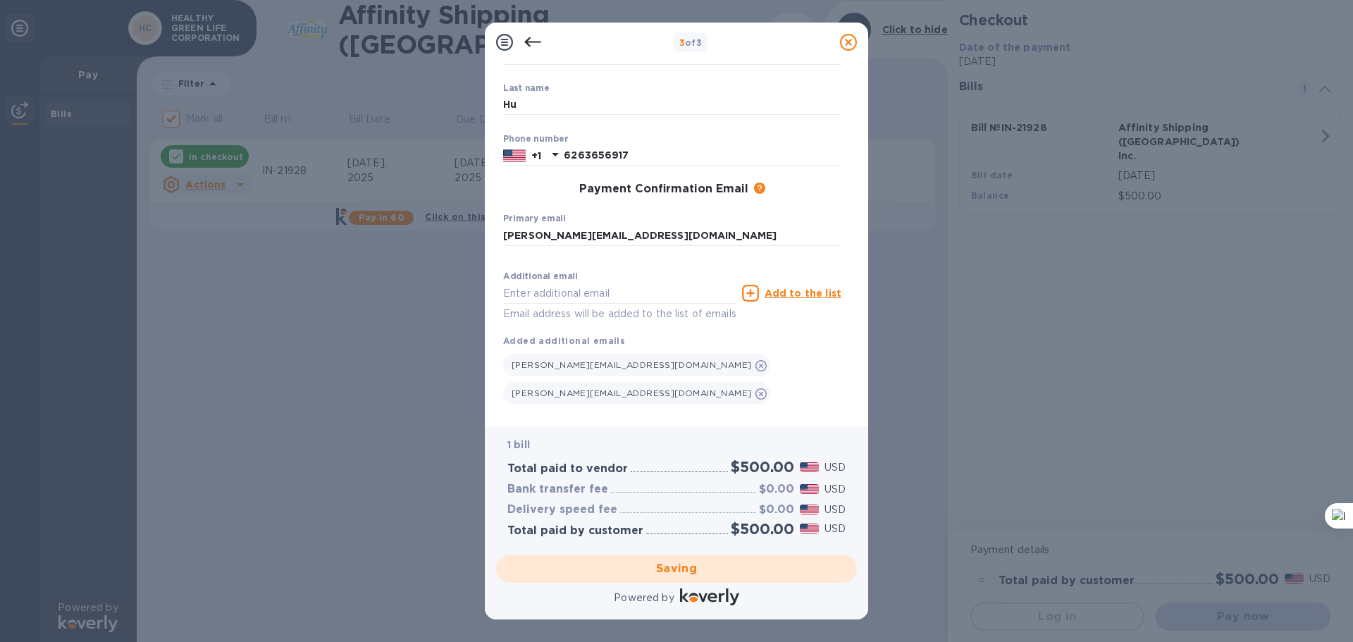
checkbox input "false"
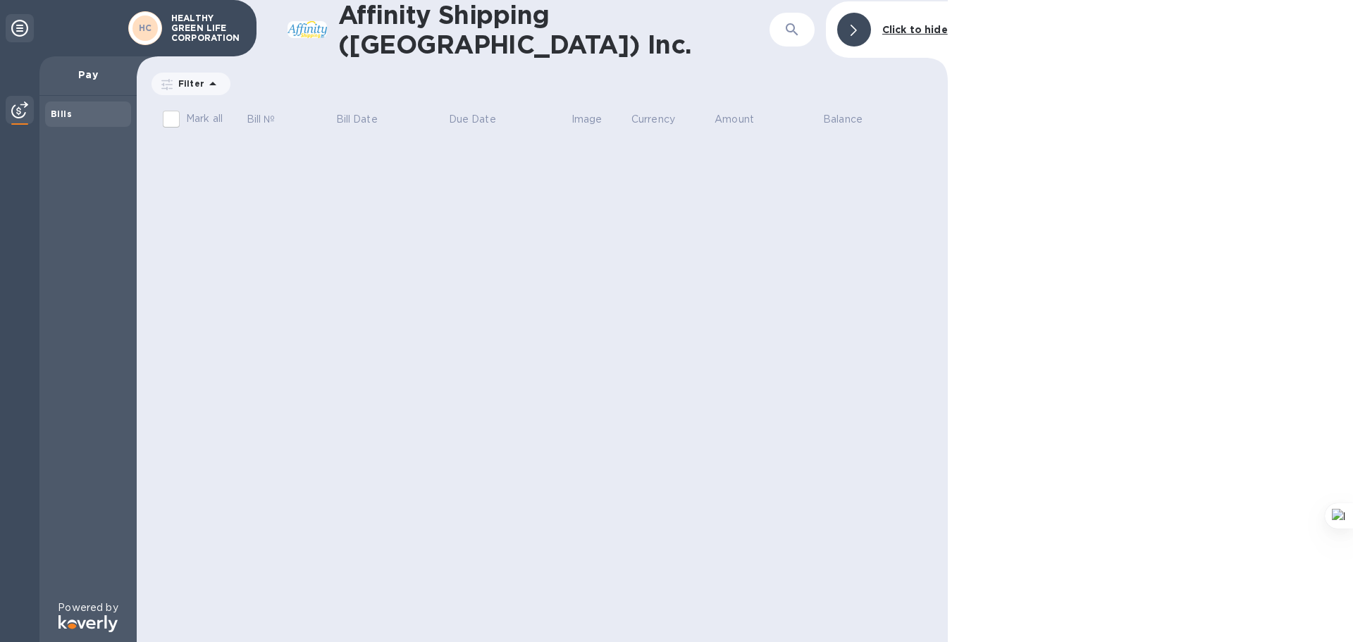
click at [926, 29] on b "Click to hide" at bounding box center [915, 29] width 66 height 11
